Goal: Task Accomplishment & Management: Manage account settings

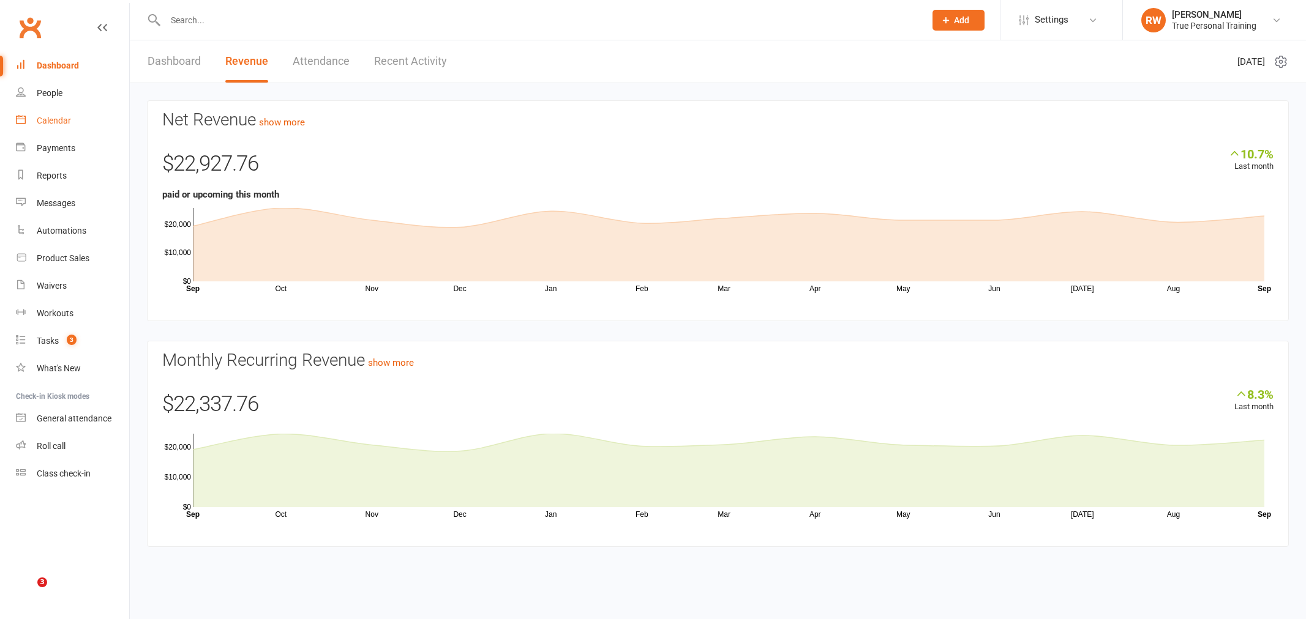
drag, startPoint x: 0, startPoint y: 0, endPoint x: 72, endPoint y: 108, distance: 129.4
click at [72, 108] on link "Calendar" at bounding box center [72, 121] width 113 height 28
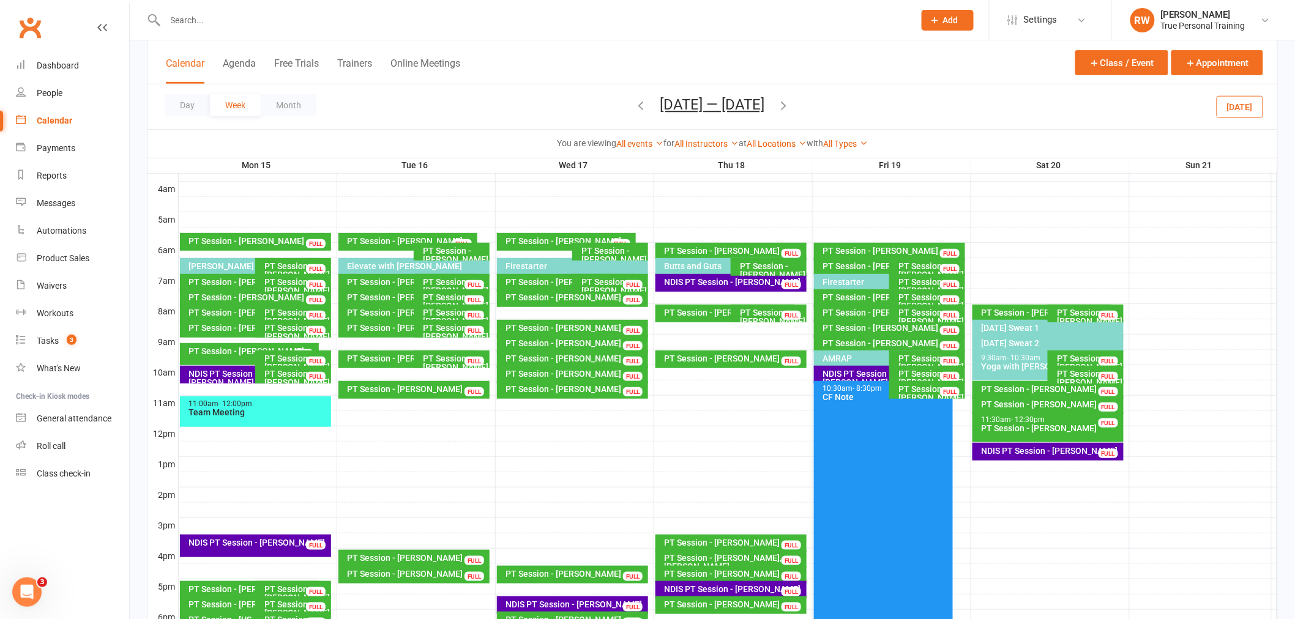
scroll to position [402, 0]
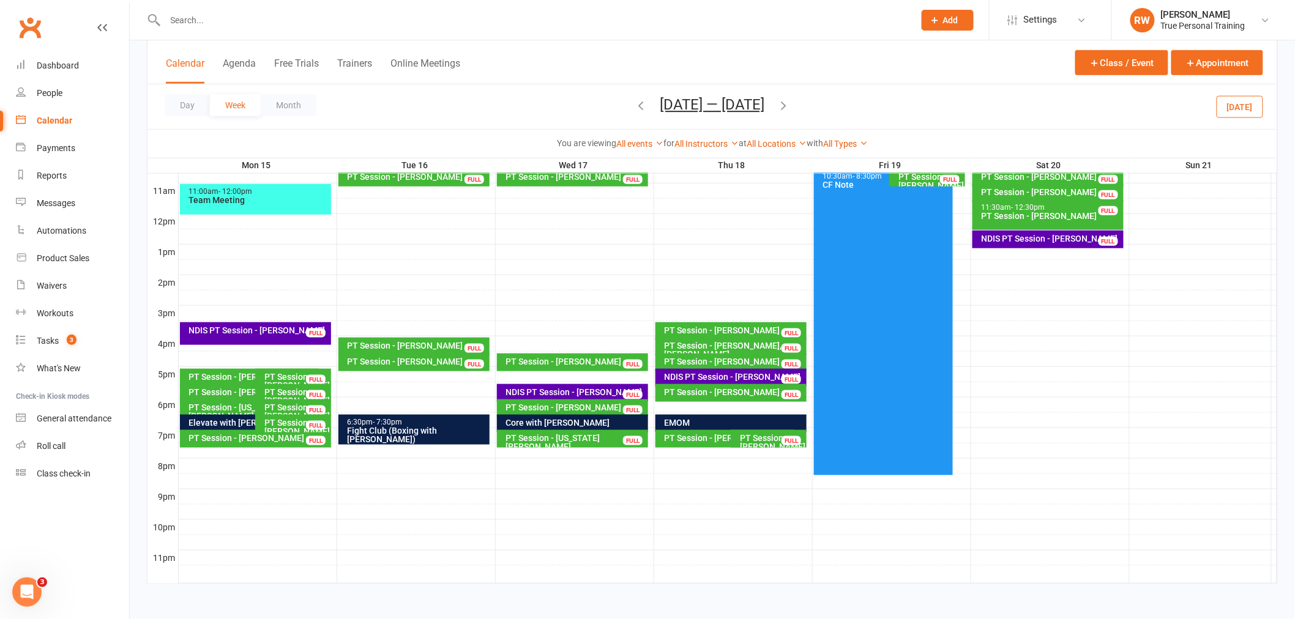
click at [635, 106] on icon "button" at bounding box center [641, 105] width 13 height 13
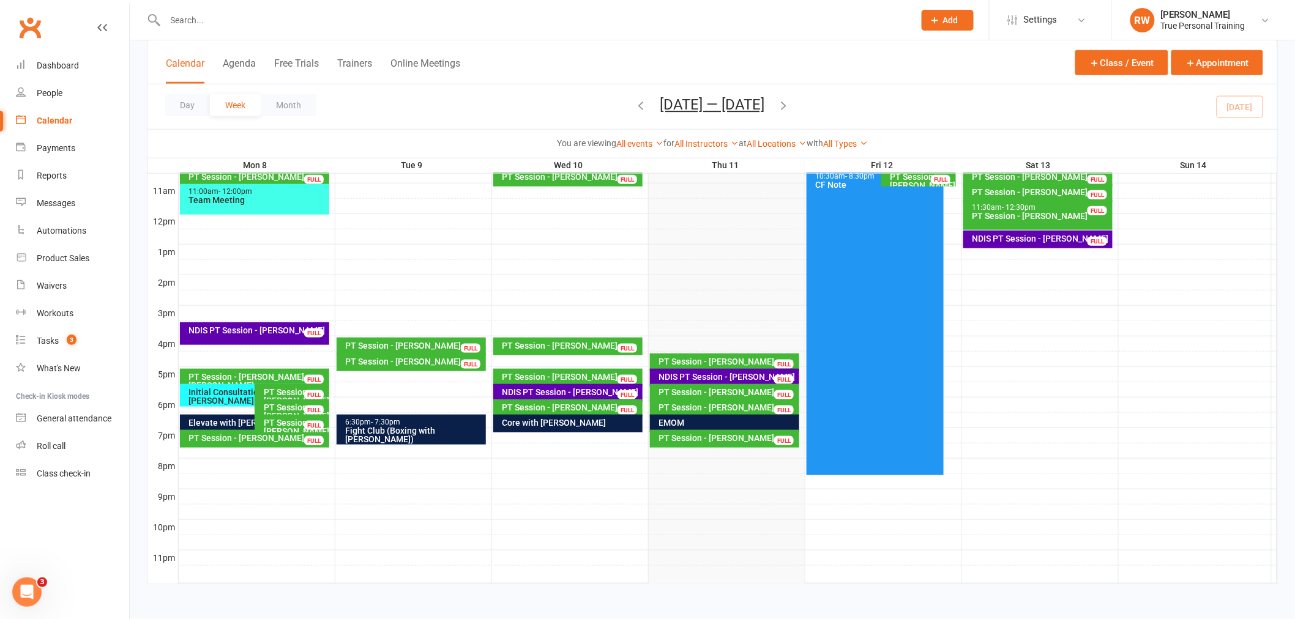
click at [521, 95] on div "Day Week Month [DATE] — [DATE] [DATE] Sun Mon Tue Wed Thu Fri Sat 31 01 02 03 0…" at bounding box center [713, 106] width 1130 height 45
click at [41, 338] on div "Tasks" at bounding box center [48, 341] width 22 height 10
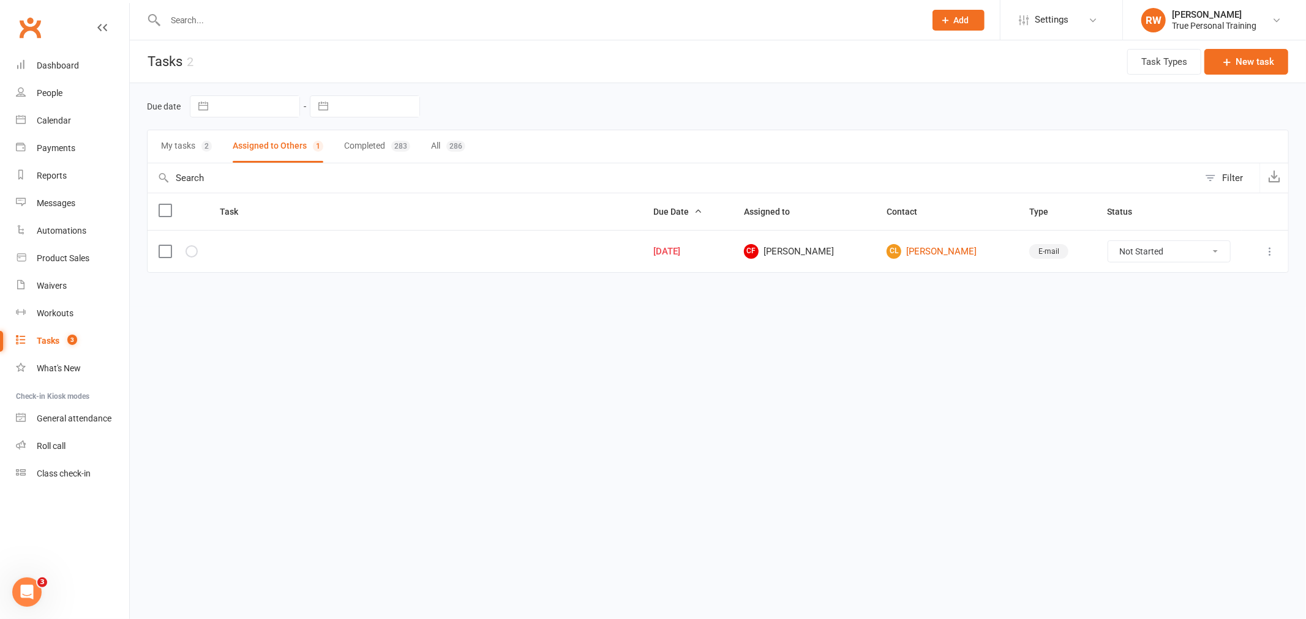
click at [192, 148] on button "My tasks 2" at bounding box center [186, 146] width 51 height 32
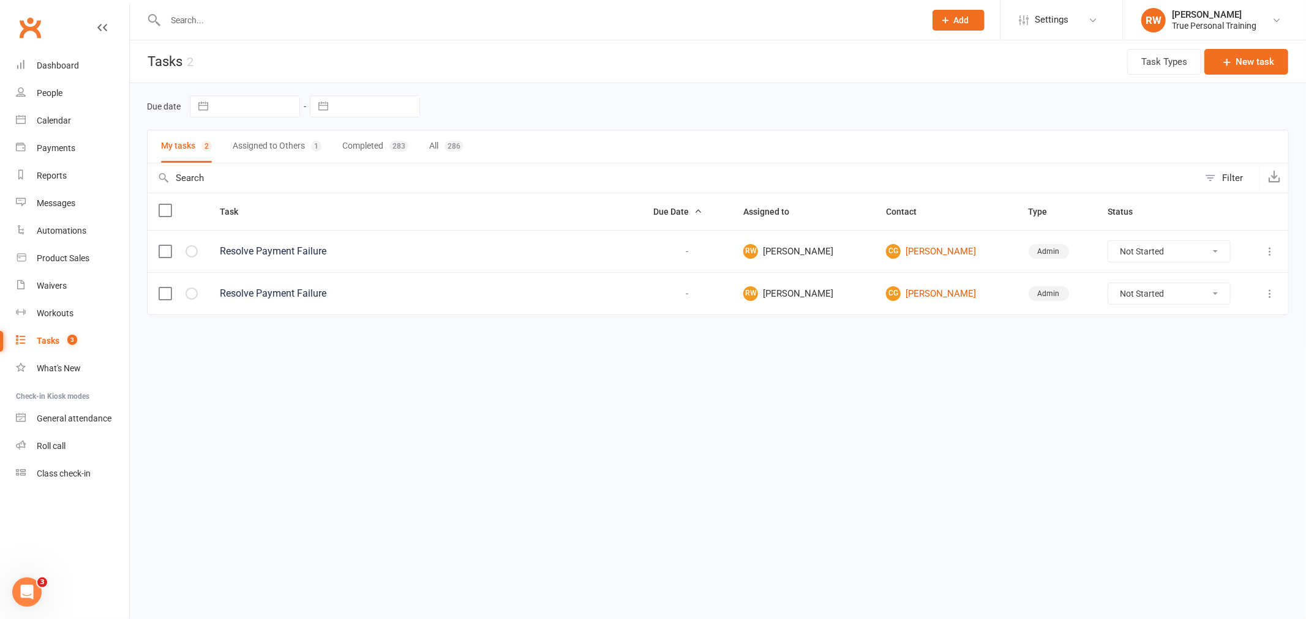
click at [251, 26] on input "text" at bounding box center [539, 20] width 755 height 17
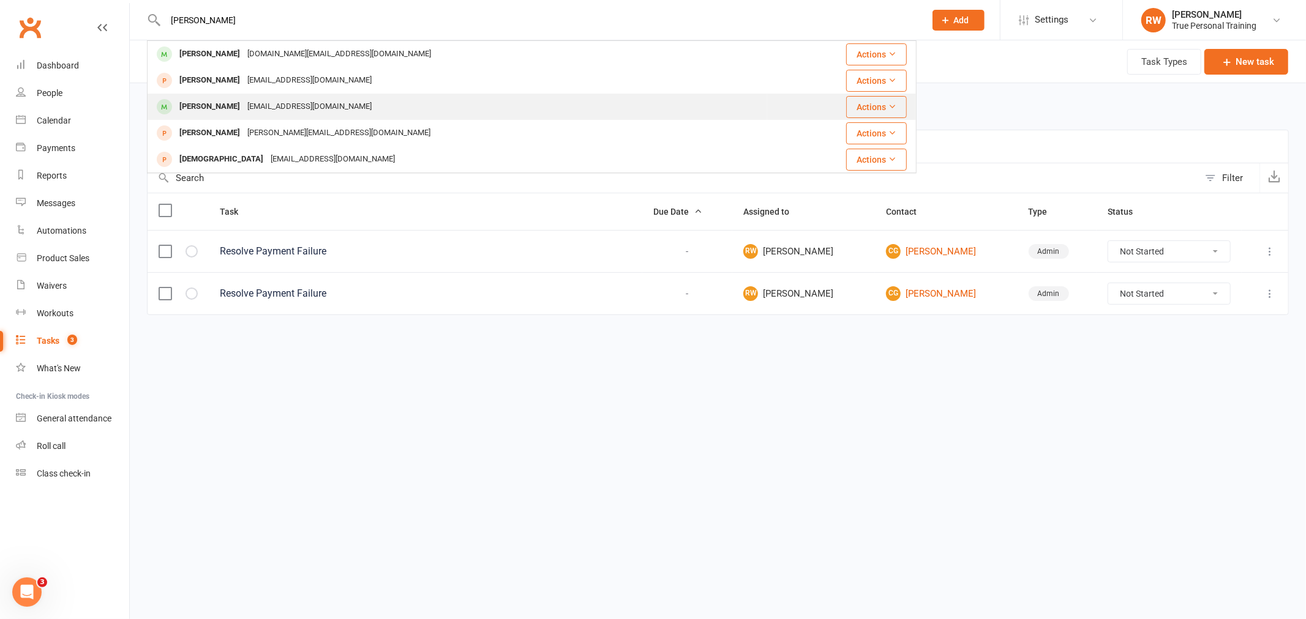
type input "[PERSON_NAME]"
click at [229, 107] on div "[PERSON_NAME]" at bounding box center [210, 107] width 68 height 18
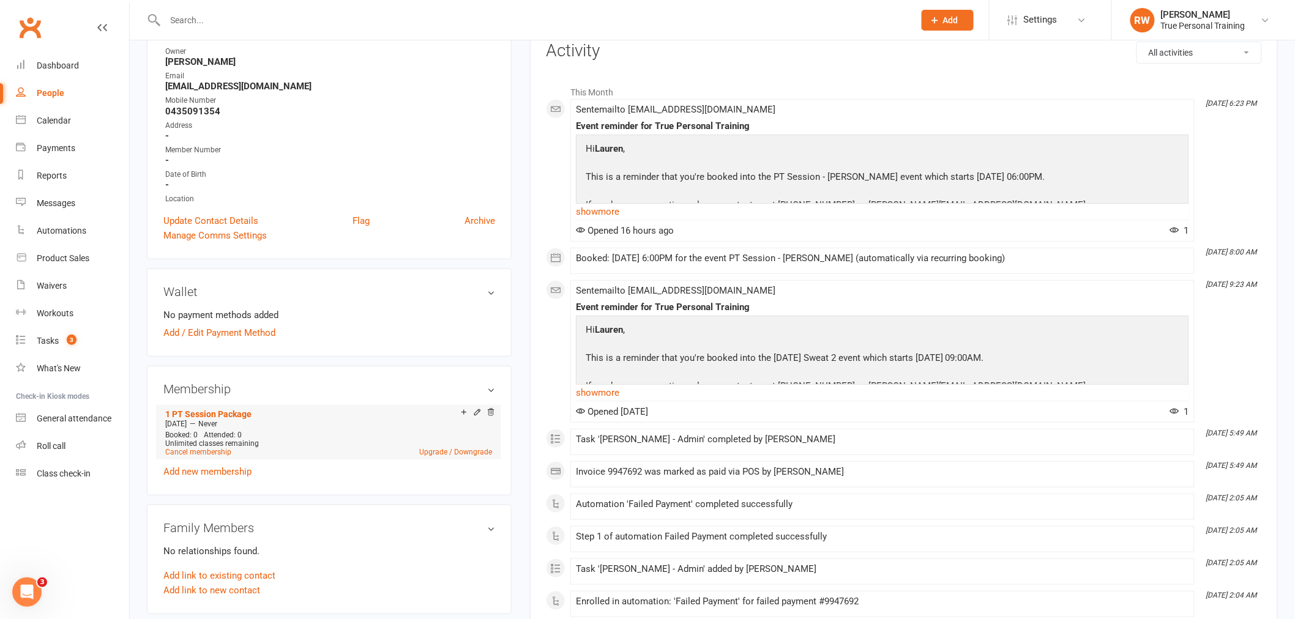
scroll to position [204, 0]
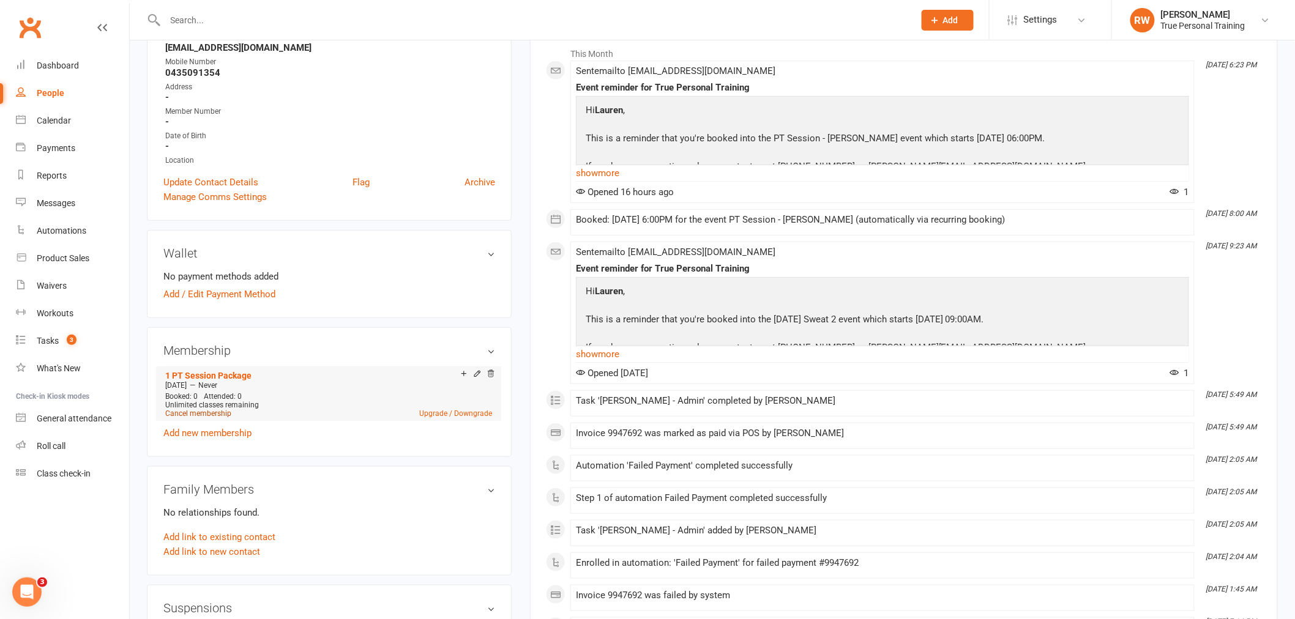
click at [172, 413] on link "Cancel membership" at bounding box center [198, 413] width 66 height 9
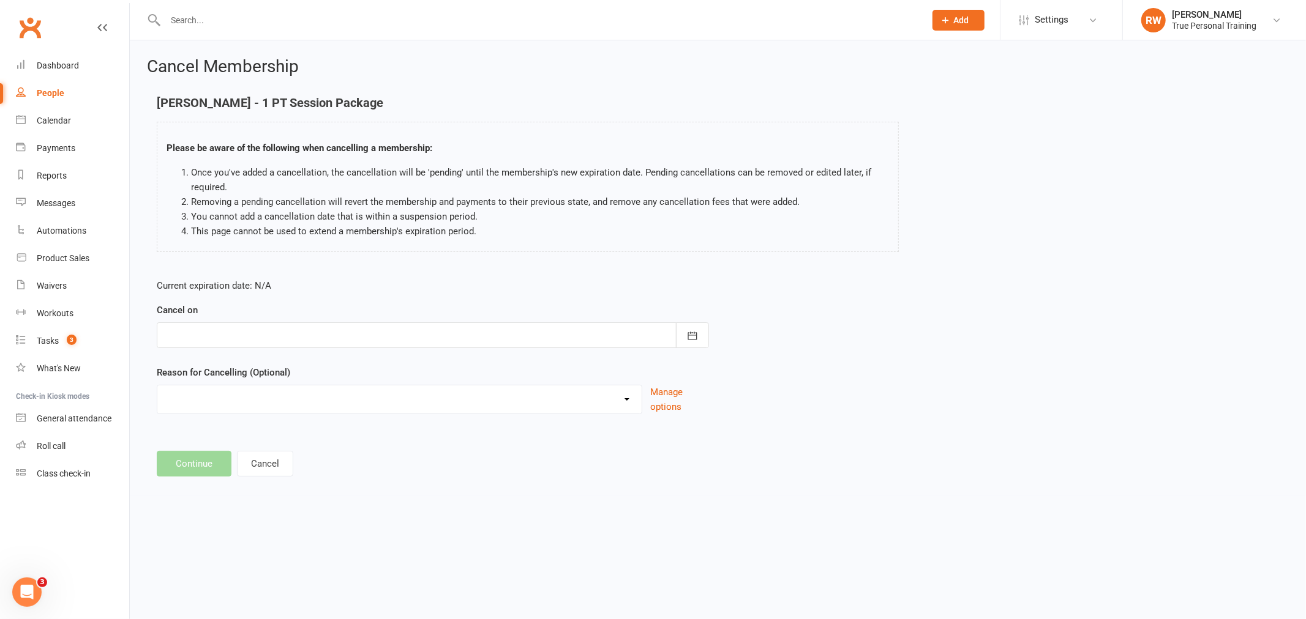
click at [302, 351] on form "Current expiration date: N/A Cancel on [DATE] Sun Mon Tue Wed Thu Fri Sat 36 31…" at bounding box center [433, 346] width 552 height 136
click at [302, 337] on div at bounding box center [433, 336] width 552 height 26
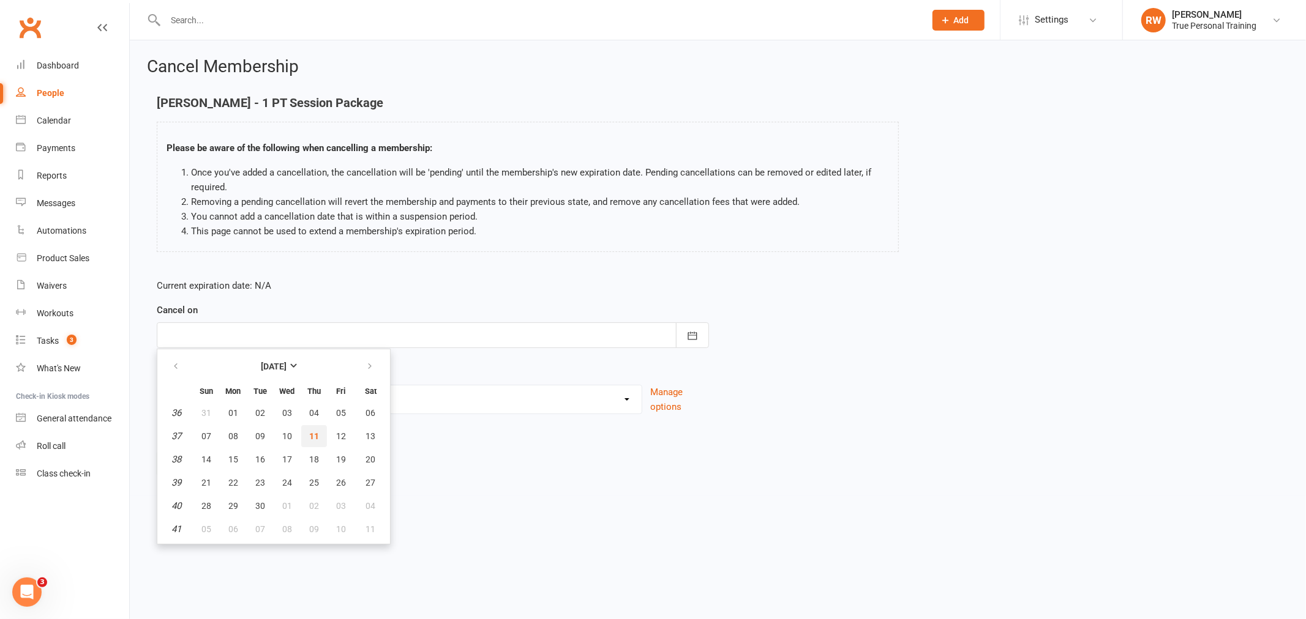
click at [310, 432] on span "11" at bounding box center [314, 437] width 10 height 10
type input "[DATE]"
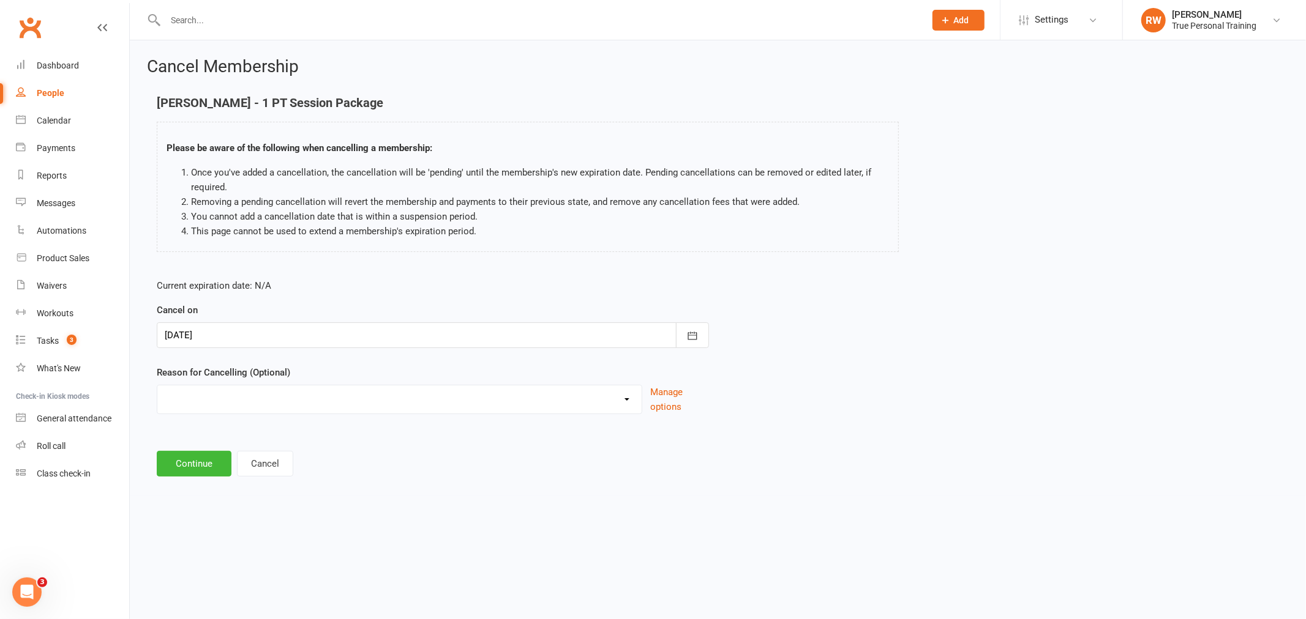
click at [296, 400] on select "Holiday Injury Other reason" at bounding box center [399, 398] width 484 height 24
select select "2"
click at [157, 386] on select "Holiday Injury Other reason" at bounding box center [399, 398] width 484 height 24
drag, startPoint x: 222, startPoint y: 447, endPoint x: 218, endPoint y: 455, distance: 9.3
click at [220, 451] on div "Please specify" at bounding box center [433, 454] width 552 height 45
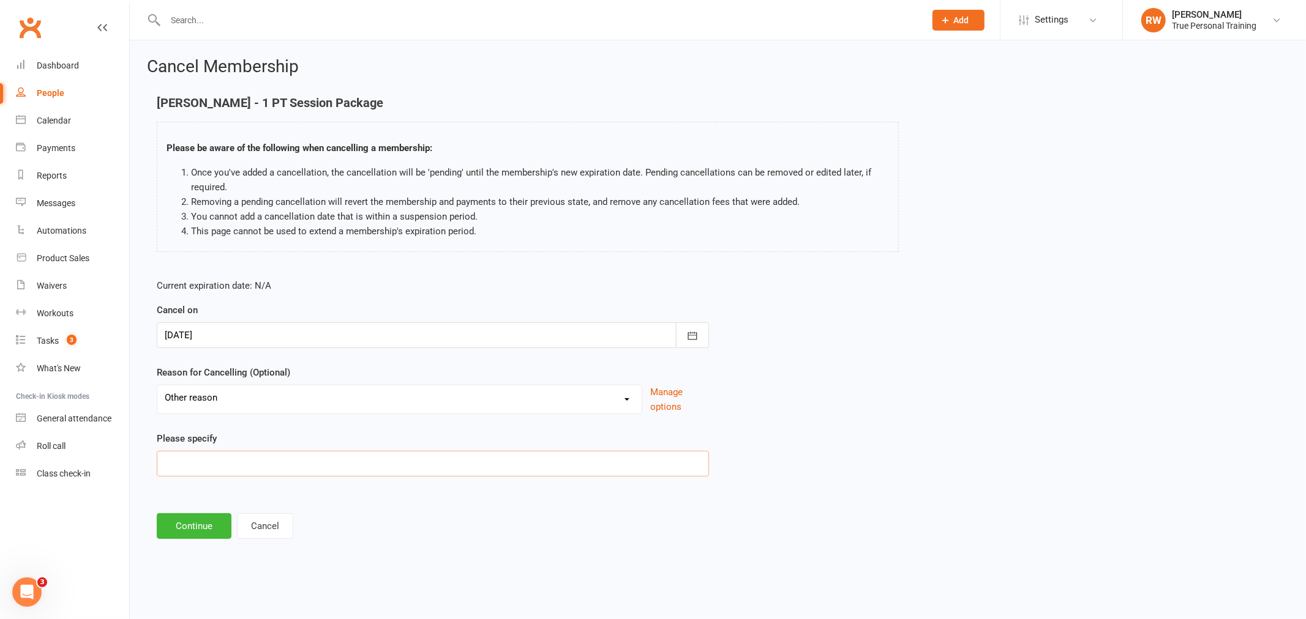
click at [217, 456] on input at bounding box center [433, 464] width 552 height 26
type input "financial"
click at [204, 527] on button "Continue" at bounding box center [194, 527] width 75 height 26
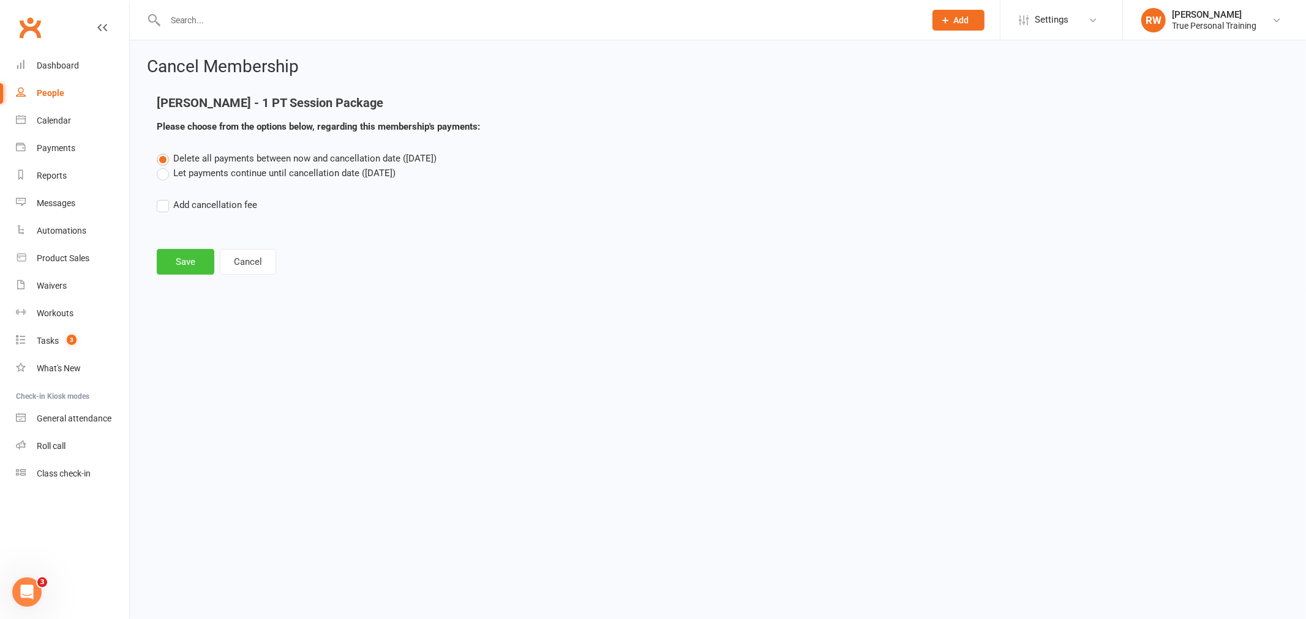
click at [171, 258] on button "Save" at bounding box center [186, 262] width 58 height 26
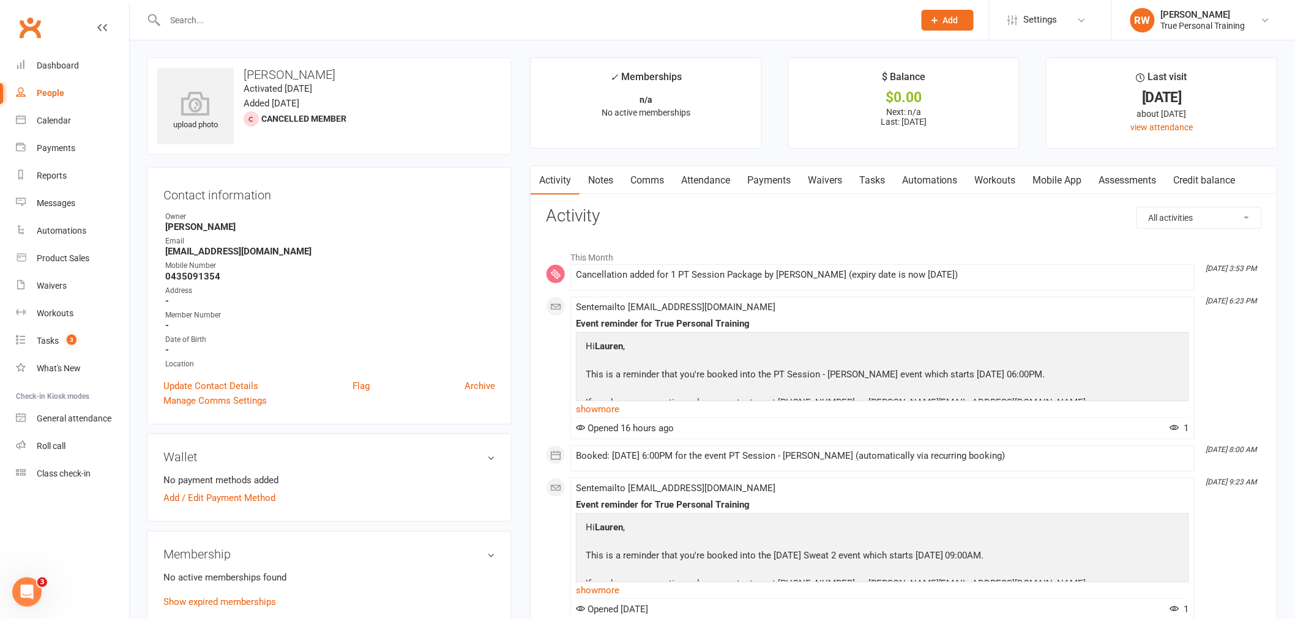
click at [719, 248] on li "This Month" at bounding box center [904, 255] width 716 height 20
